Goal: Task Accomplishment & Management: Use online tool/utility

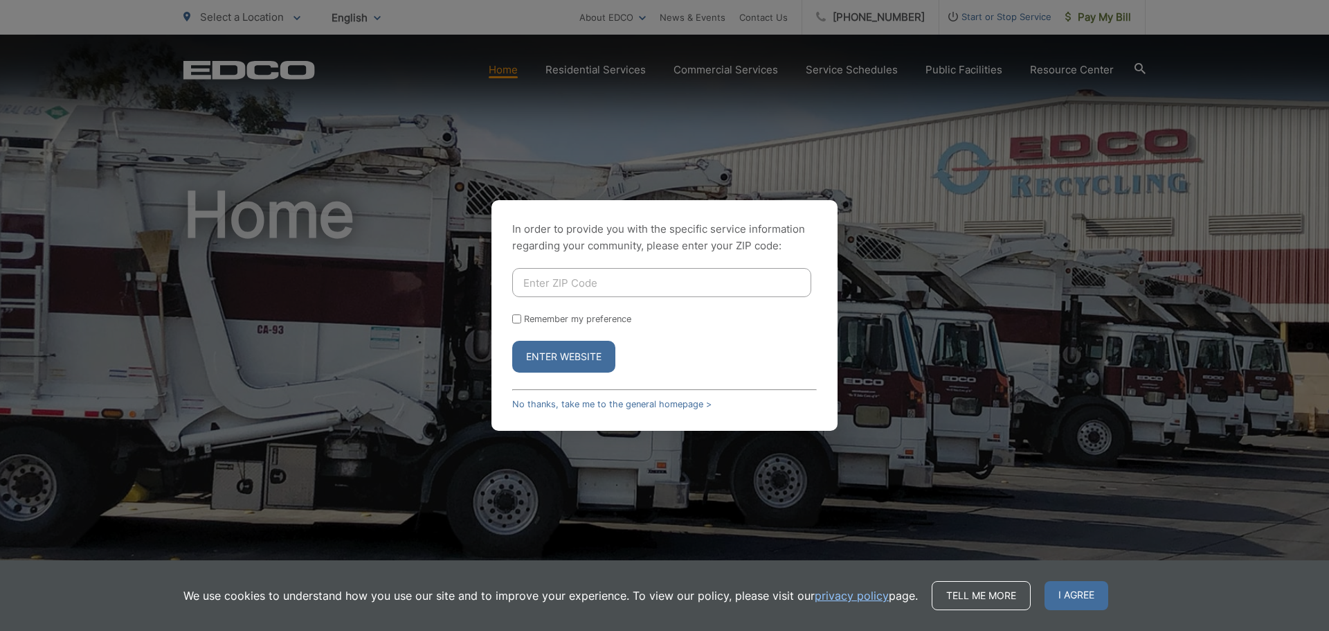
click at [557, 291] on input "Enter ZIP Code" at bounding box center [661, 282] width 299 height 29
type input "92028"
click at [571, 364] on button "Enter Website" at bounding box center [563, 357] width 103 height 32
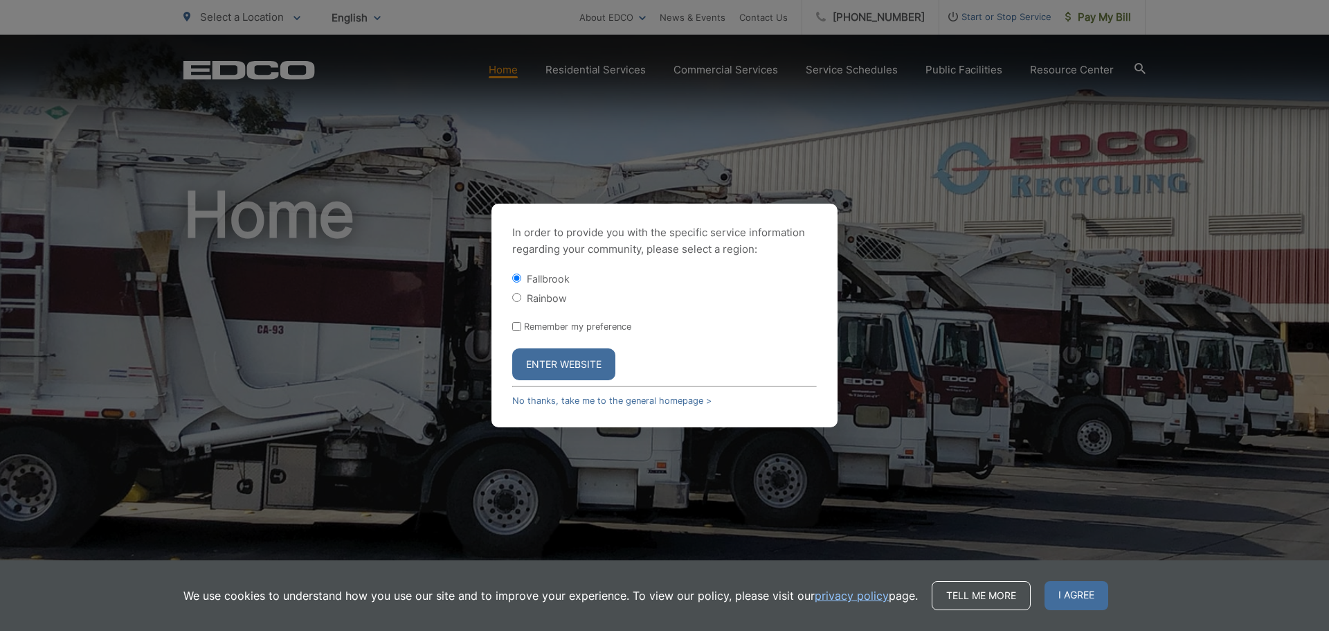
click at [552, 361] on button "Enter Website" at bounding box center [563, 364] width 103 height 32
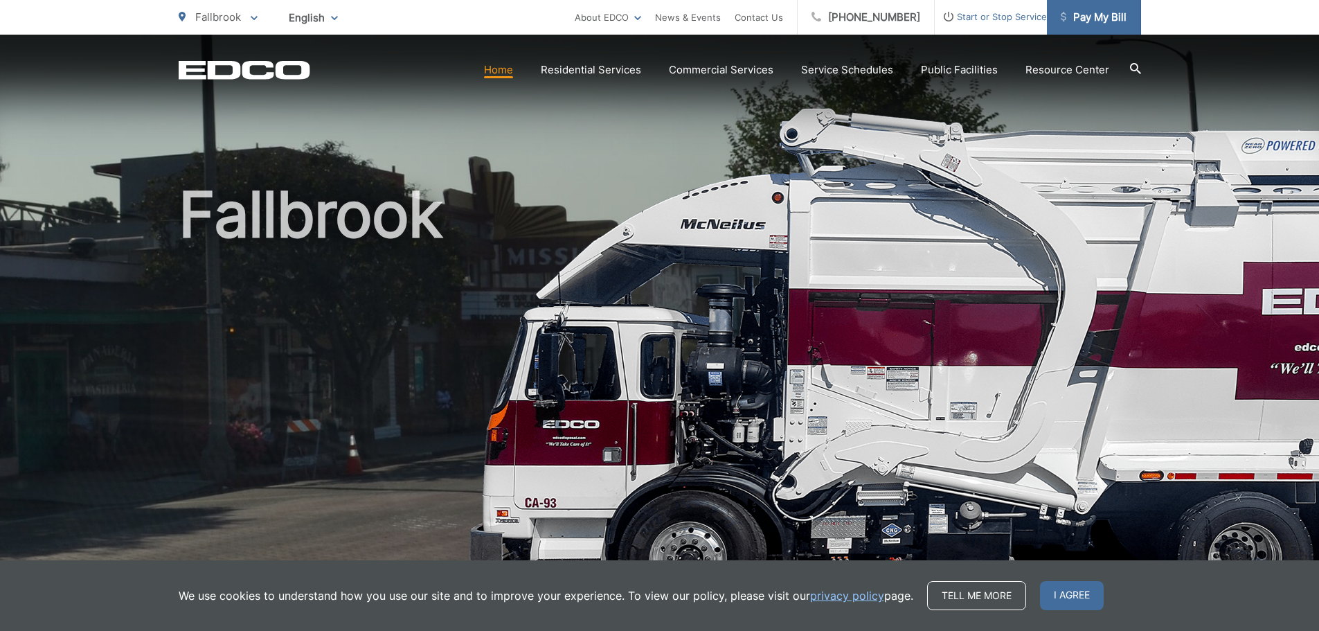
click at [1093, 19] on span "Pay My Bill" at bounding box center [1094, 17] width 66 height 17
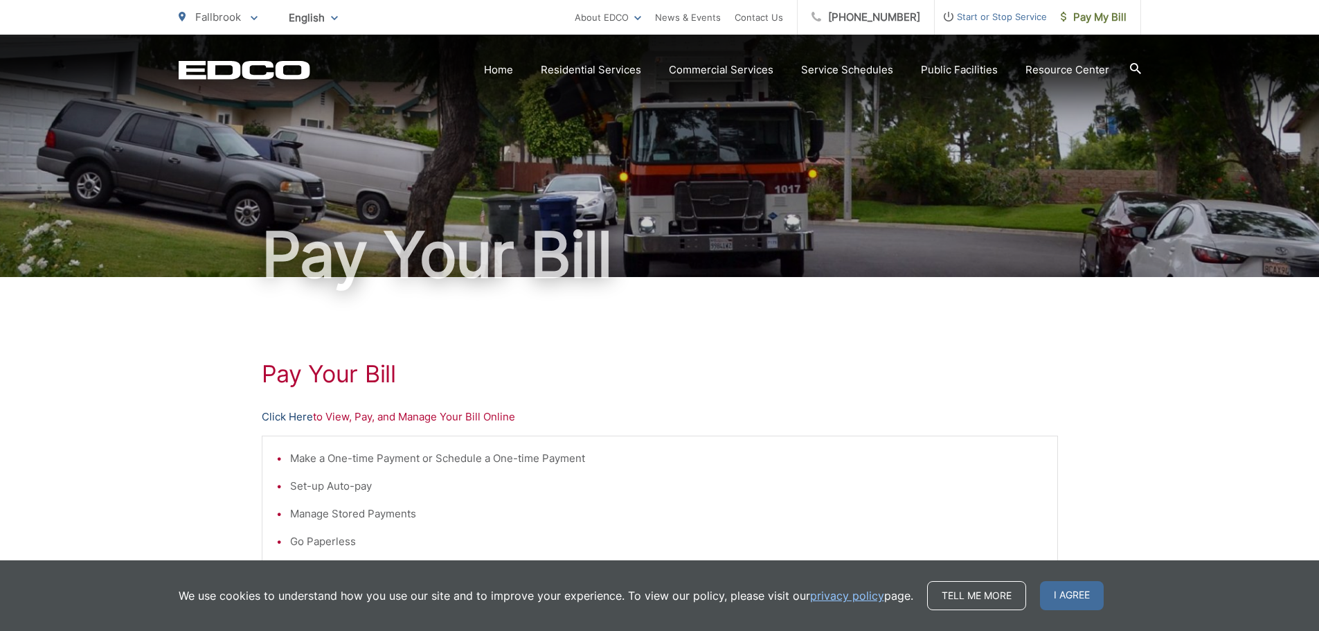
click at [288, 417] on link "Click Here" at bounding box center [287, 416] width 51 height 17
